Goal: Use online tool/utility: Utilize a website feature to perform a specific function

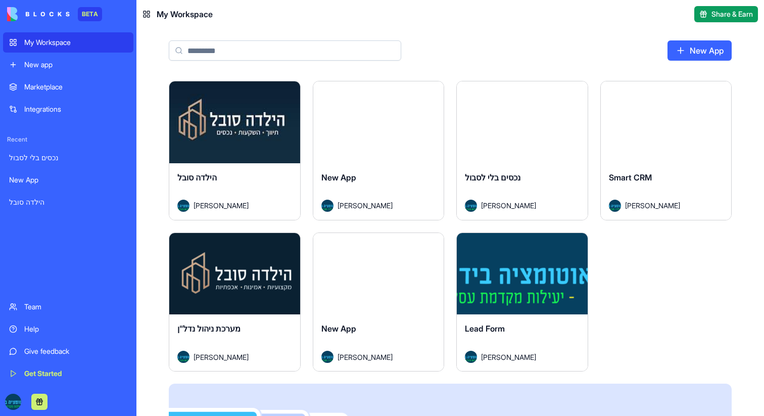
paste input "**********"
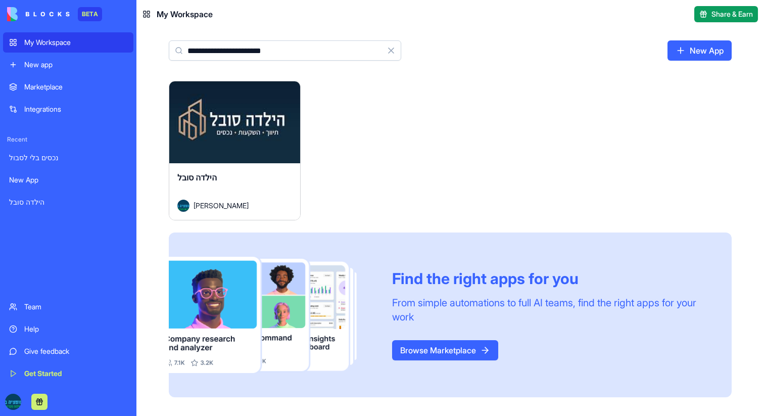
type input "**********"
click at [280, 129] on div "Launch" at bounding box center [234, 122] width 131 height 82
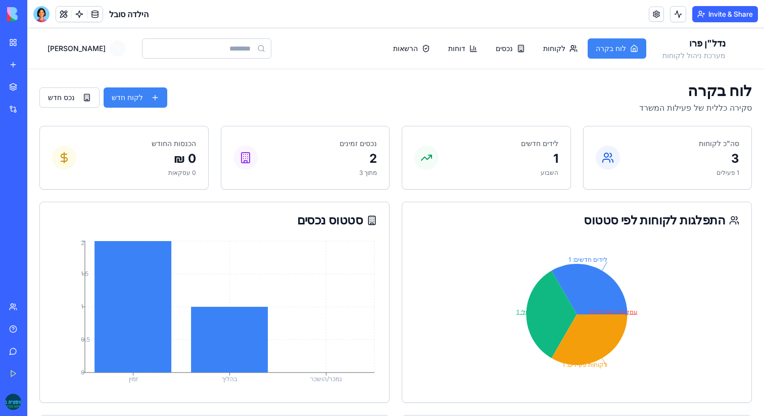
click at [37, 110] on div "Integrations" at bounding box center [30, 109] width 13 height 10
click at [61, 16] on span at bounding box center [64, 14] width 28 height 28
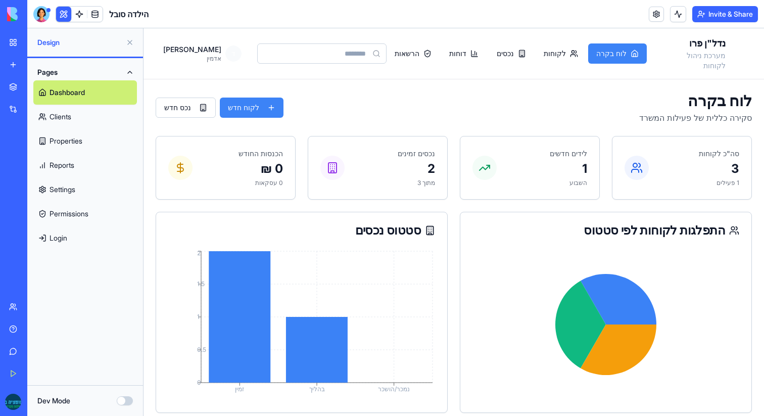
click at [129, 399] on button "Dev Mode" at bounding box center [125, 400] width 16 height 9
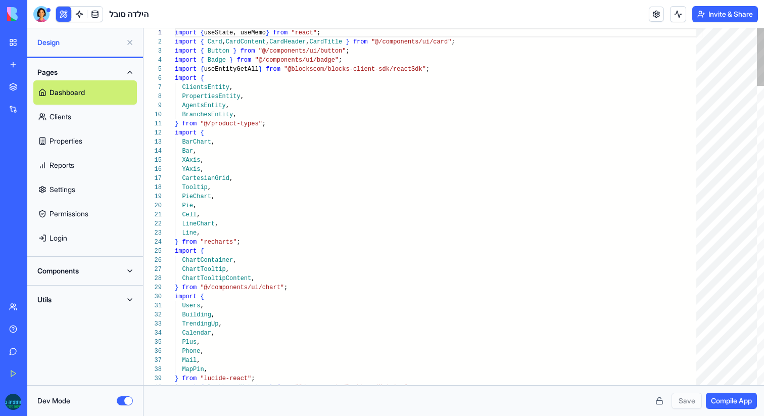
scroll to position [91, 0]
click at [722, 395] on button "Compile App" at bounding box center [731, 401] width 51 height 16
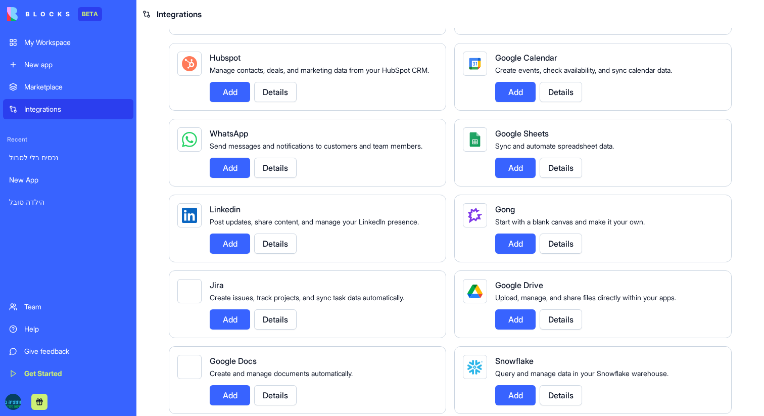
scroll to position [455, 0]
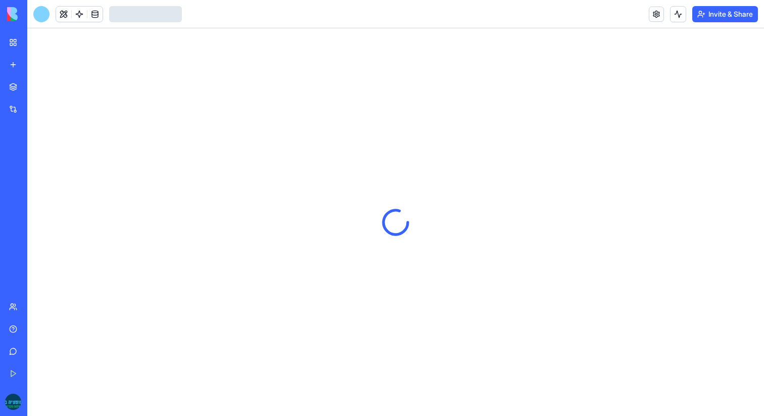
click at [44, 15] on div at bounding box center [41, 14] width 16 height 16
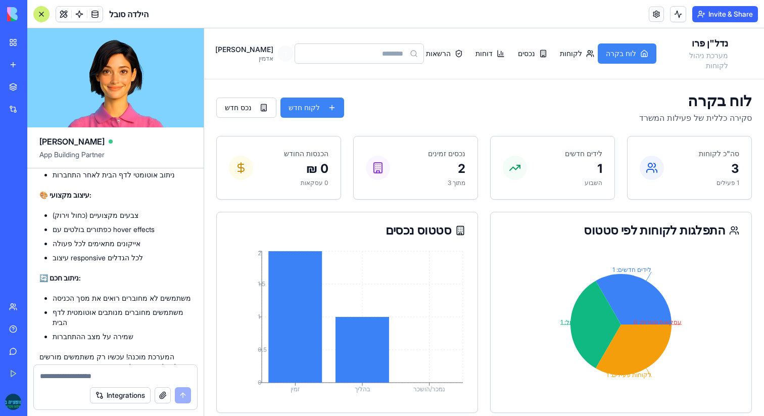
scroll to position [5107, 0]
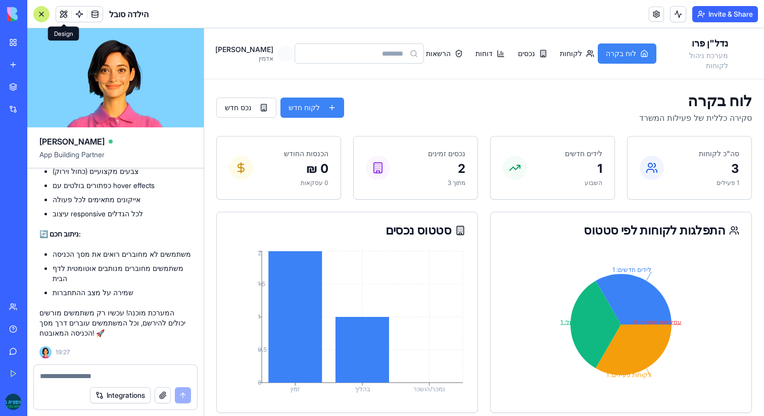
click at [69, 13] on button at bounding box center [63, 14] width 15 height 15
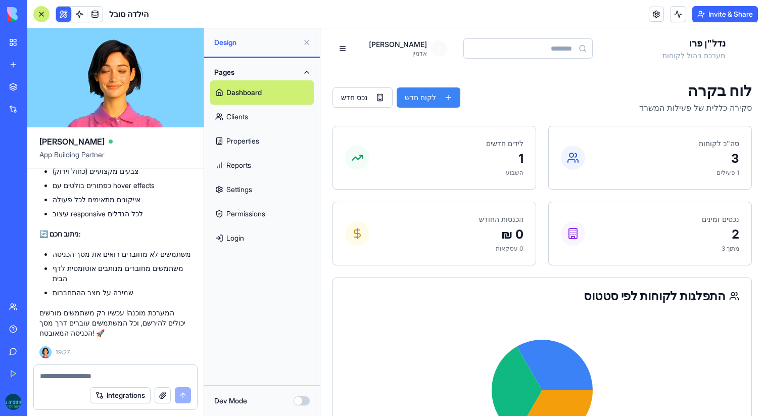
click at [302, 397] on button "Dev Mode" at bounding box center [302, 400] width 16 height 9
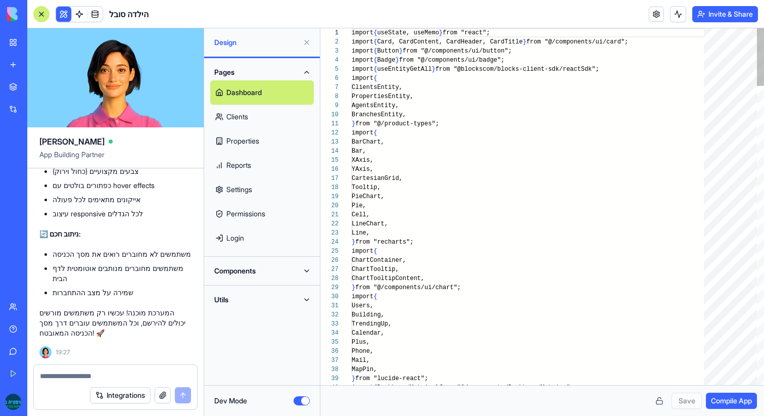
scroll to position [91, 0]
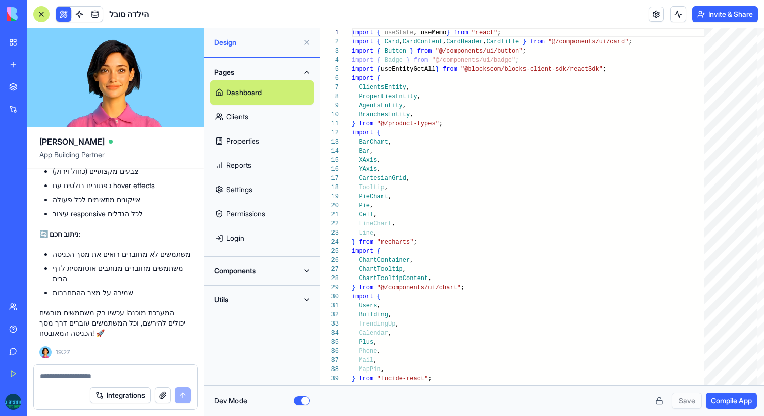
click at [744, 401] on span "Compile App" at bounding box center [731, 401] width 41 height 10
click at [37, 67] on div "New app" at bounding box center [30, 65] width 13 height 10
